Goal: Information Seeking & Learning: Learn about a topic

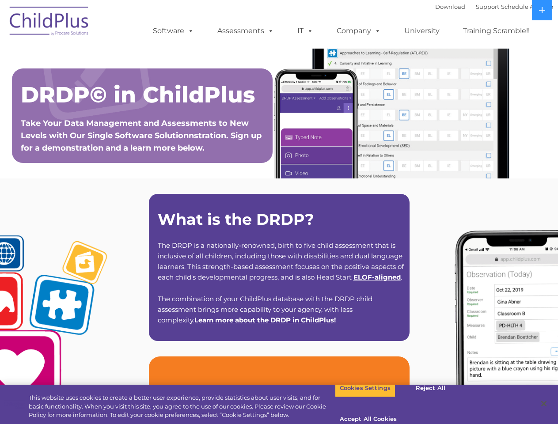
click at [279, 212] on strong "What is the DRDP?" at bounding box center [236, 219] width 156 height 19
click at [189, 30] on span at bounding box center [189, 30] width 10 height 8
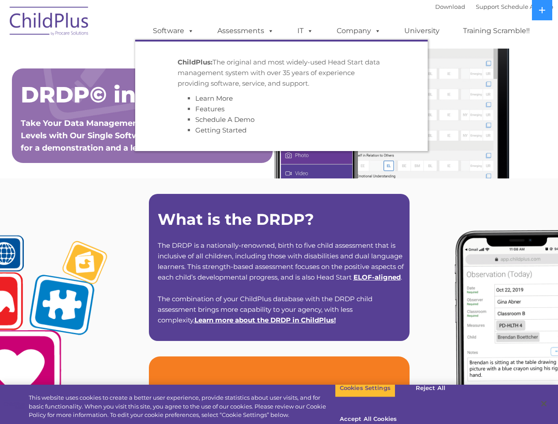
click at [269, 30] on span at bounding box center [269, 30] width 10 height 8
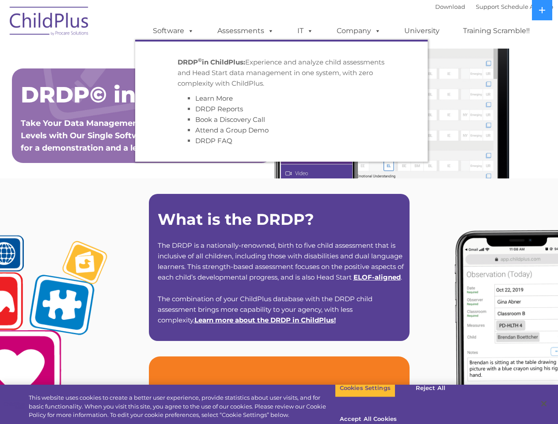
click at [305, 31] on span at bounding box center [308, 30] width 10 height 8
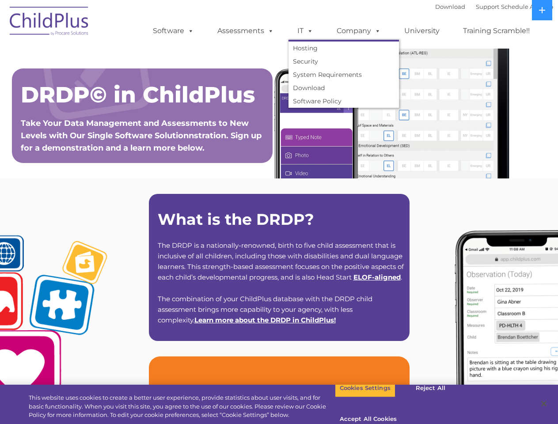
click at [308, 30] on span at bounding box center [308, 30] width 10 height 8
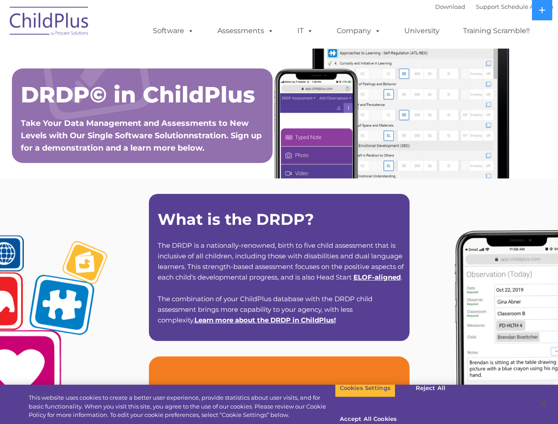
click at [358, 31] on link "Company" at bounding box center [359, 31] width 62 height 18
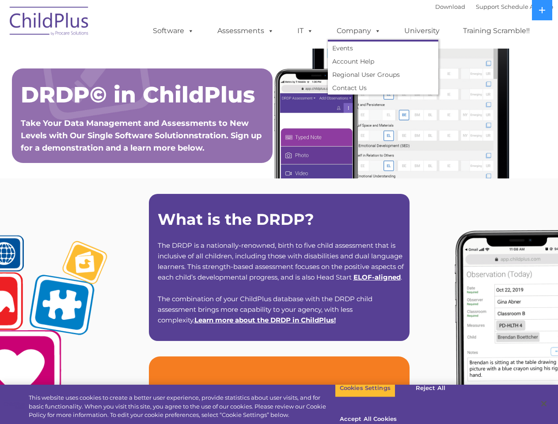
click at [375, 30] on span at bounding box center [376, 30] width 10 height 8
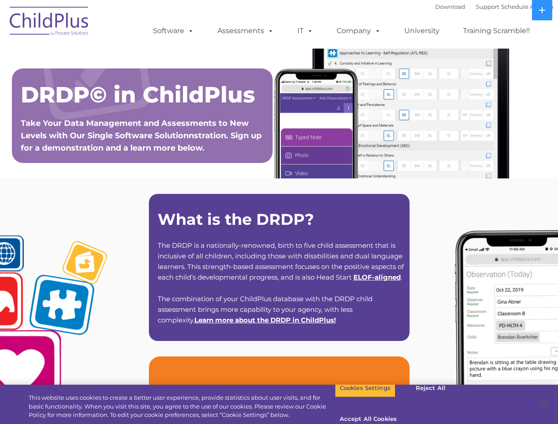
click at [542, 10] on icon at bounding box center [542, 10] width 6 height 6
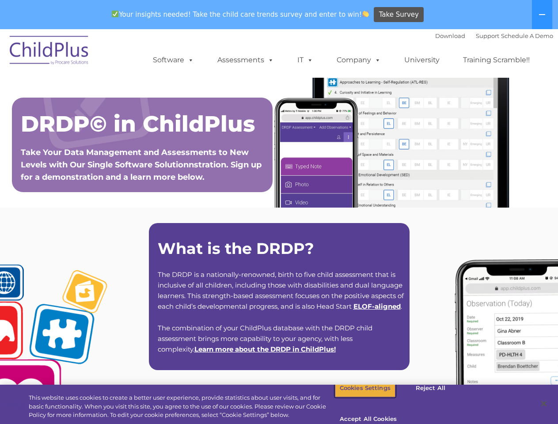
click at [358, 397] on button "Cookies Settings" at bounding box center [365, 388] width 60 height 19
